Goal: Go to known website: Access a specific website the user already knows

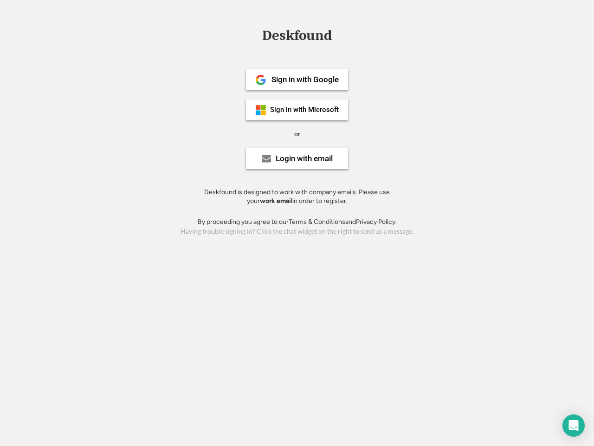
click at [297, 133] on div "or" at bounding box center [297, 133] width 6 height 9
click at [297, 37] on div "Deskfound" at bounding box center [297, 35] width 79 height 14
click at [254, 35] on div "Deskfound" at bounding box center [297, 37] width 594 height 18
click at [297, 37] on div "Deskfound" at bounding box center [297, 35] width 79 height 14
click at [297, 134] on div "or" at bounding box center [297, 133] width 6 height 9
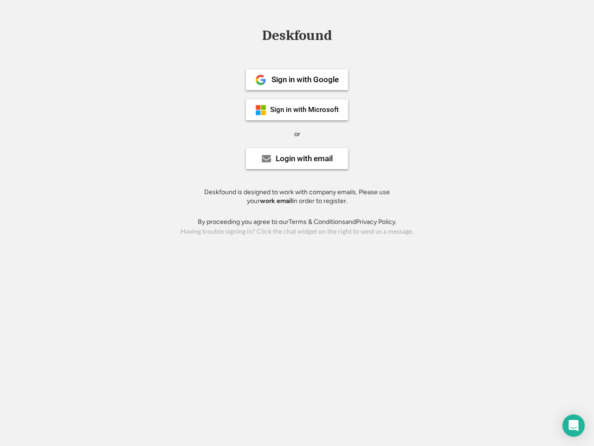
click at [297, 79] on div "Sign in with Google" at bounding box center [304, 80] width 67 height 8
click at [305, 79] on div "Sign in with Google" at bounding box center [304, 80] width 67 height 8
click at [261, 80] on img at bounding box center [260, 79] width 11 height 11
click at [297, 110] on div "Sign in with Microsoft" at bounding box center [304, 109] width 69 height 7
click at [305, 110] on div "Sign in with Microsoft" at bounding box center [304, 109] width 69 height 7
